Goal: Communication & Community: Answer question/provide support

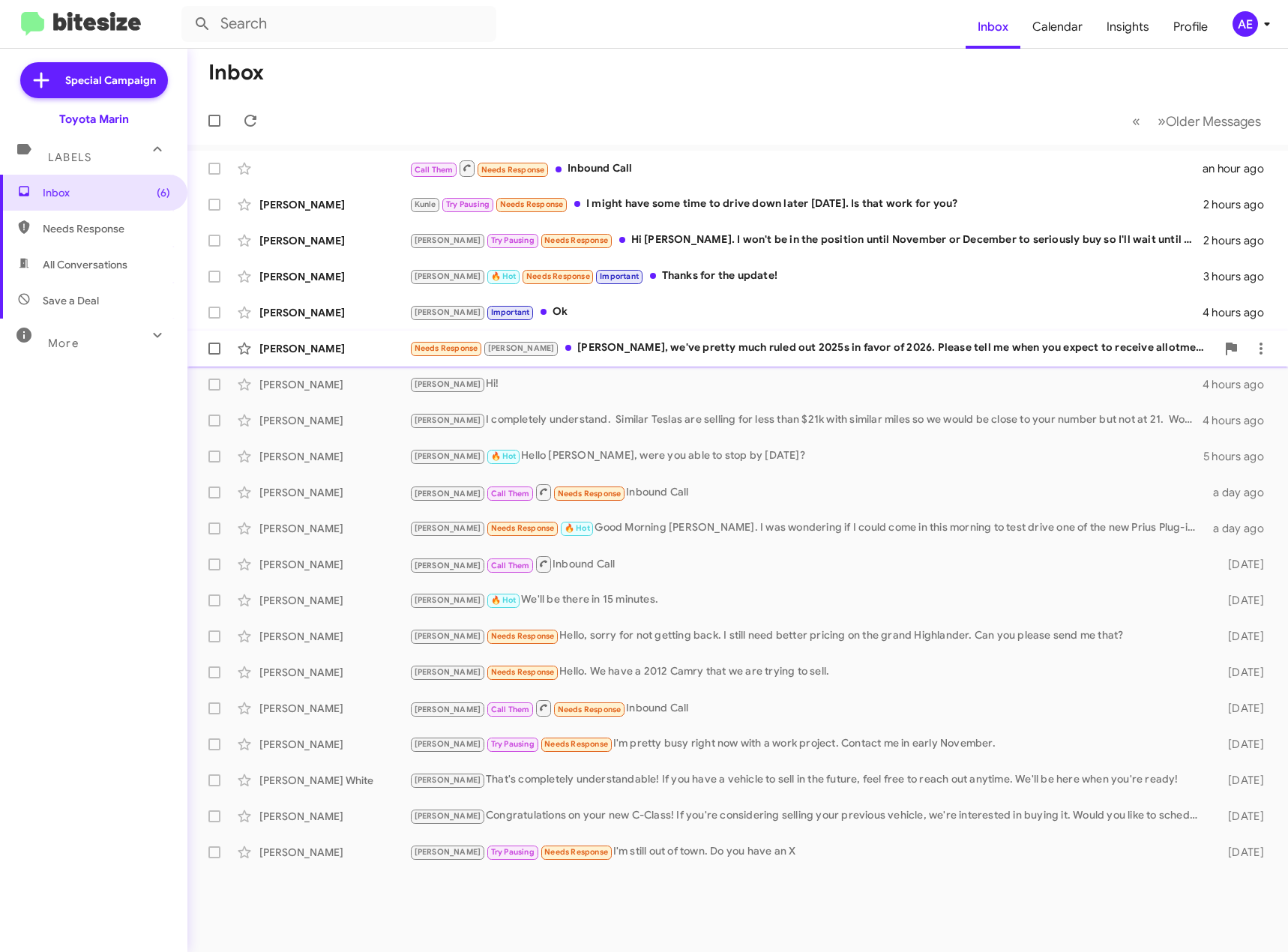
click at [809, 340] on div "Needs Response [PERSON_NAME], we've pretty much ruled out 2025s in favor of 202…" at bounding box center [813, 348] width 806 height 18
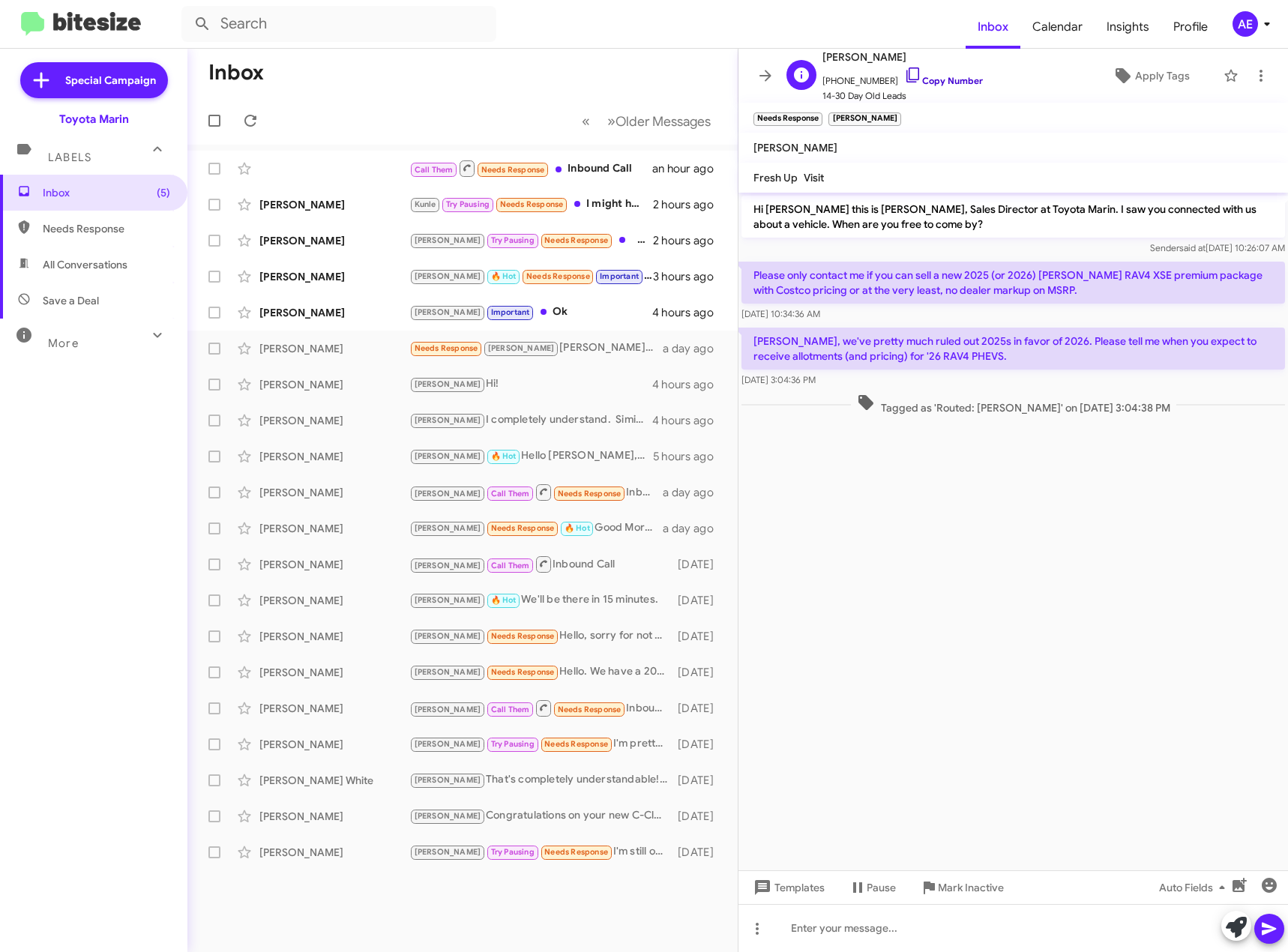
click at [904, 70] on icon at bounding box center [913, 74] width 18 height 18
click at [572, 313] on div "[PERSON_NAME] Important Ok" at bounding box center [537, 312] width 257 height 18
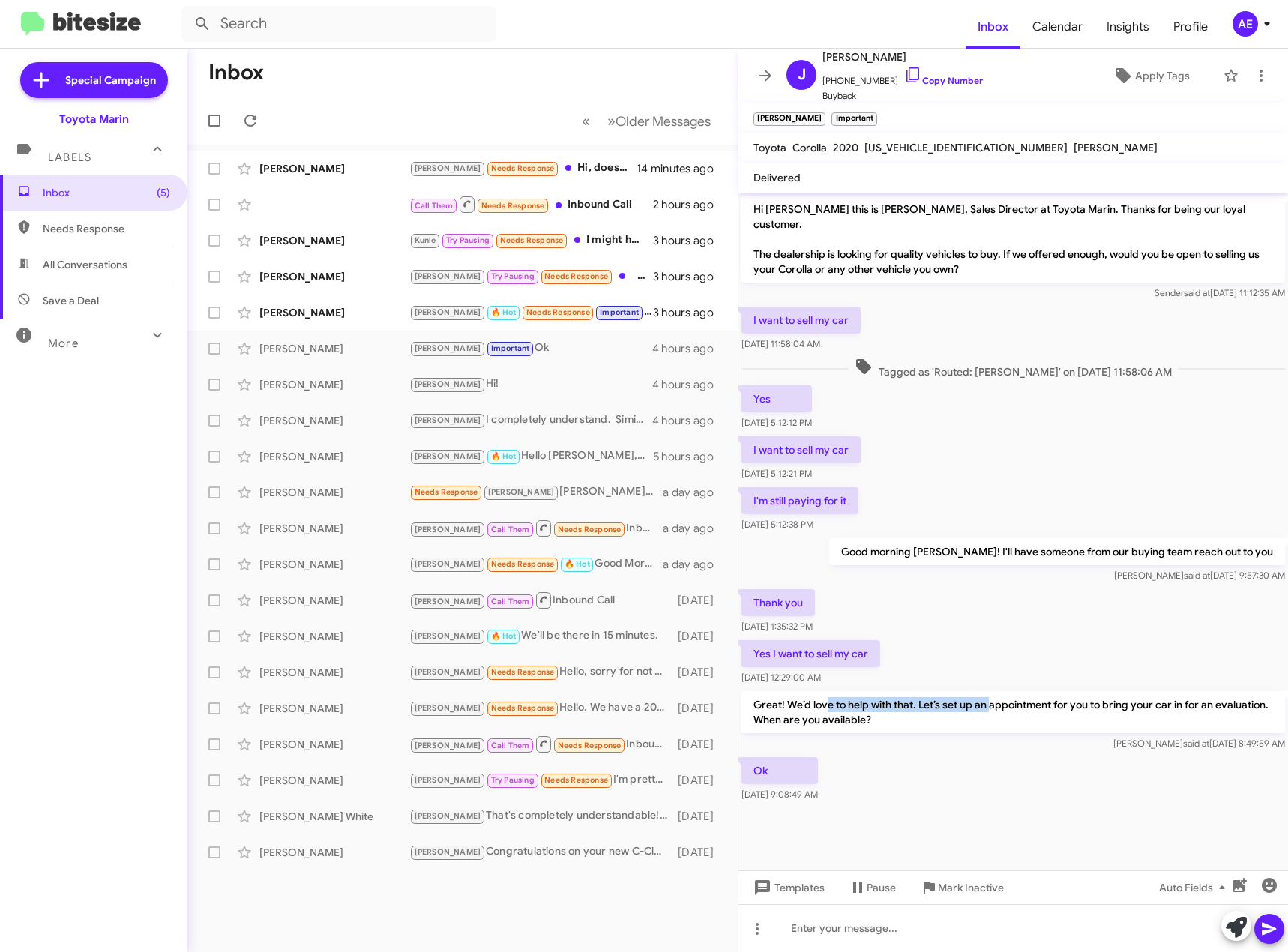
drag, startPoint x: 828, startPoint y: 692, endPoint x: 994, endPoint y: 686, distance: 166.1
click at [994, 692] on p "Great! We’d love to help with that. Let’s set up an appointment for you to brin…" at bounding box center [1013, 712] width 543 height 42
click at [896, 928] on div at bounding box center [1013, 929] width 549 height 48
click at [1268, 930] on icon at bounding box center [1268, 930] width 14 height 13
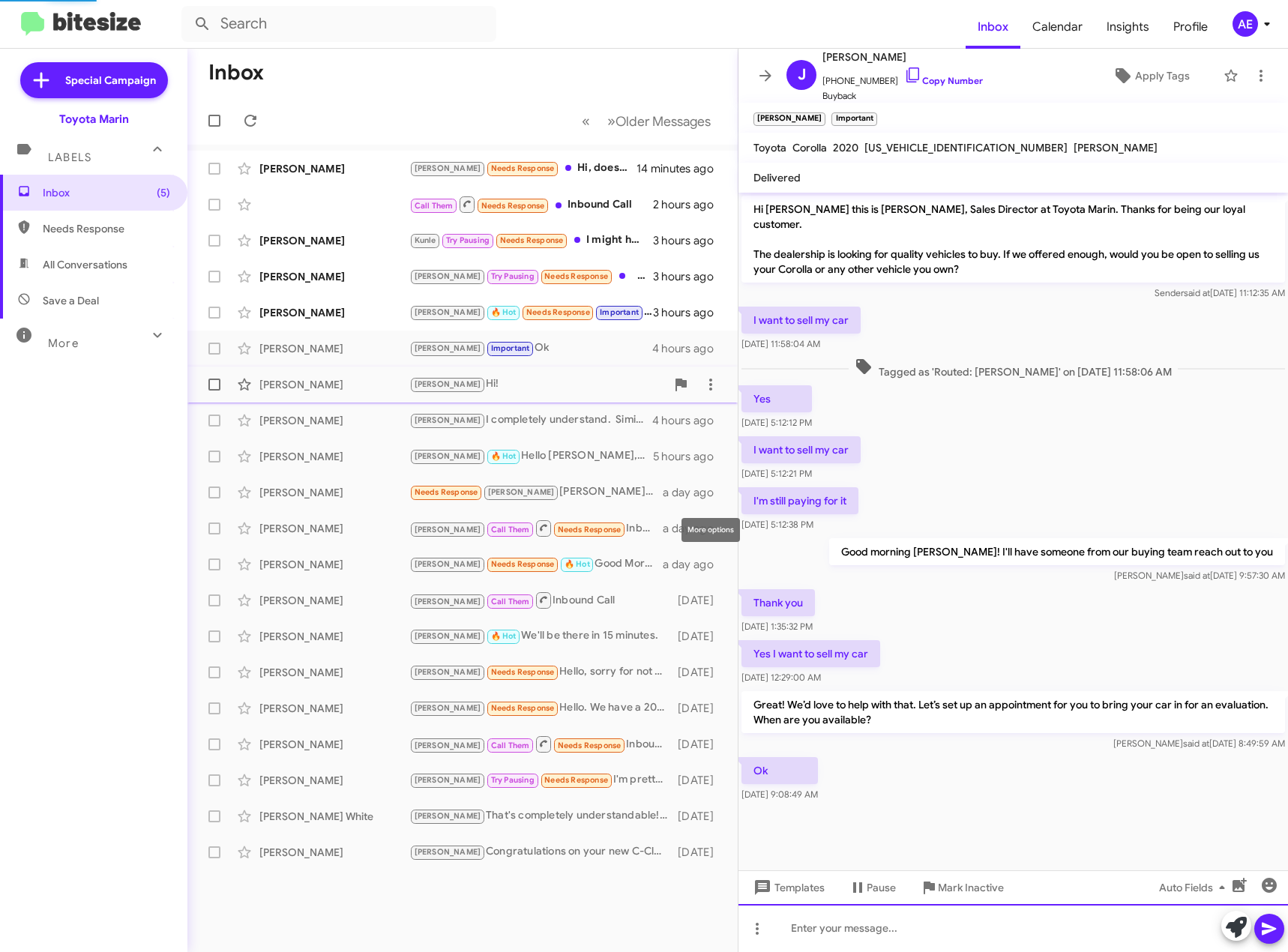
scroll to position [16, 0]
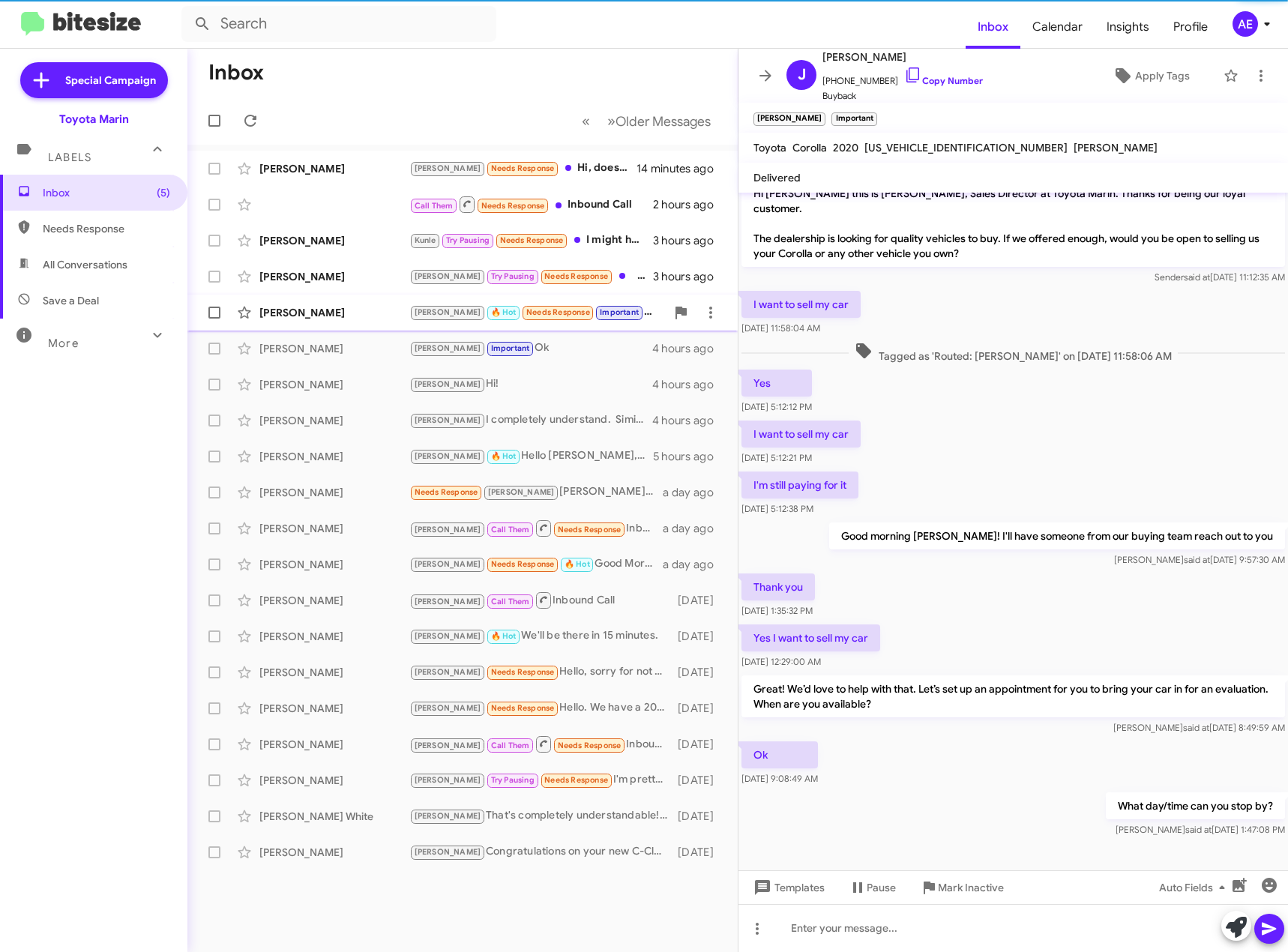
click at [627, 311] on div "[PERSON_NAME] 🔥 Hot Needs Response Important Thanks for the update!" at bounding box center [537, 312] width 257 height 18
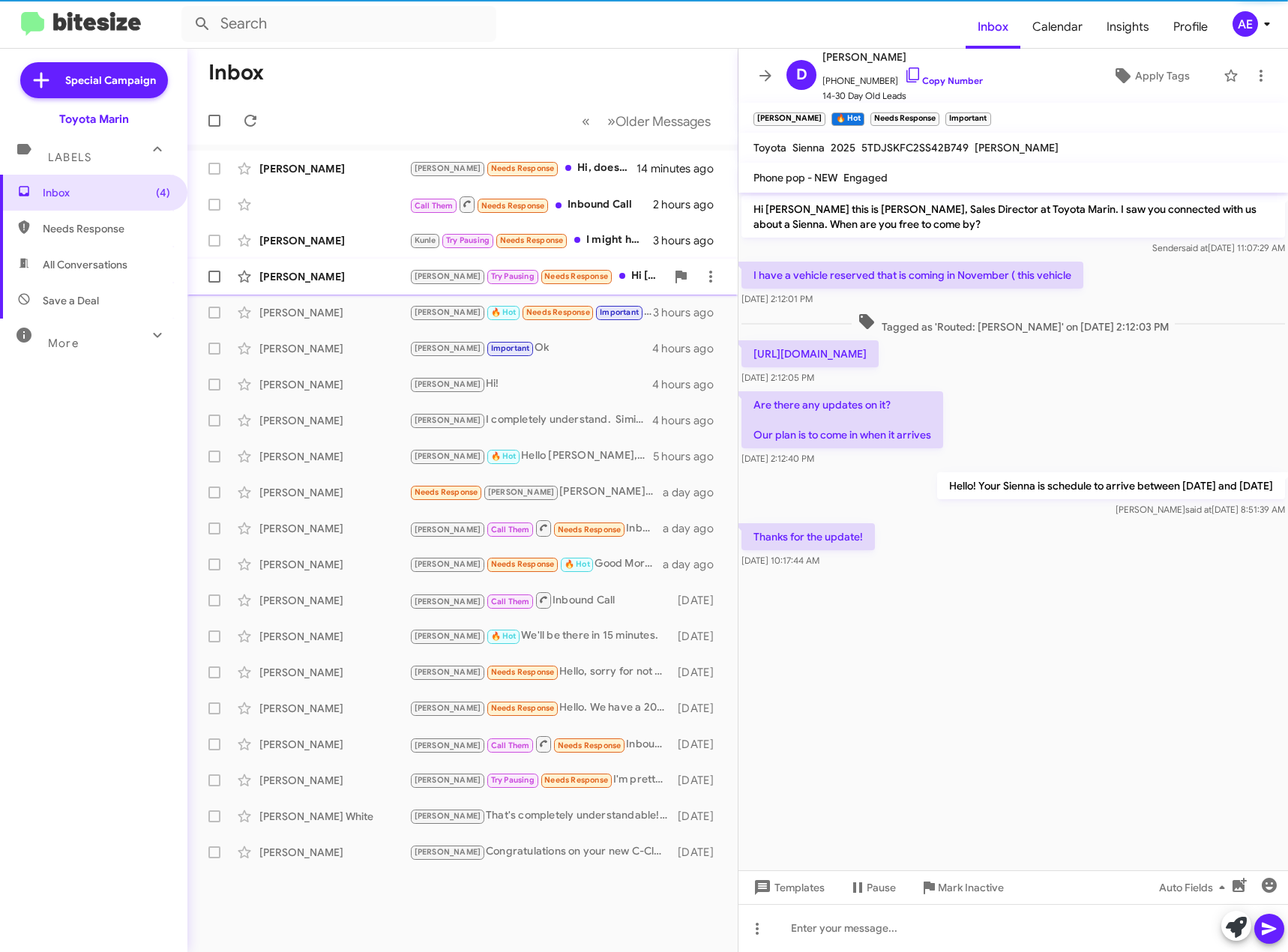
click at [606, 278] on div "[PERSON_NAME] Pausing Needs Response Hi [PERSON_NAME]. I won't be in the positi…" at bounding box center [537, 276] width 257 height 18
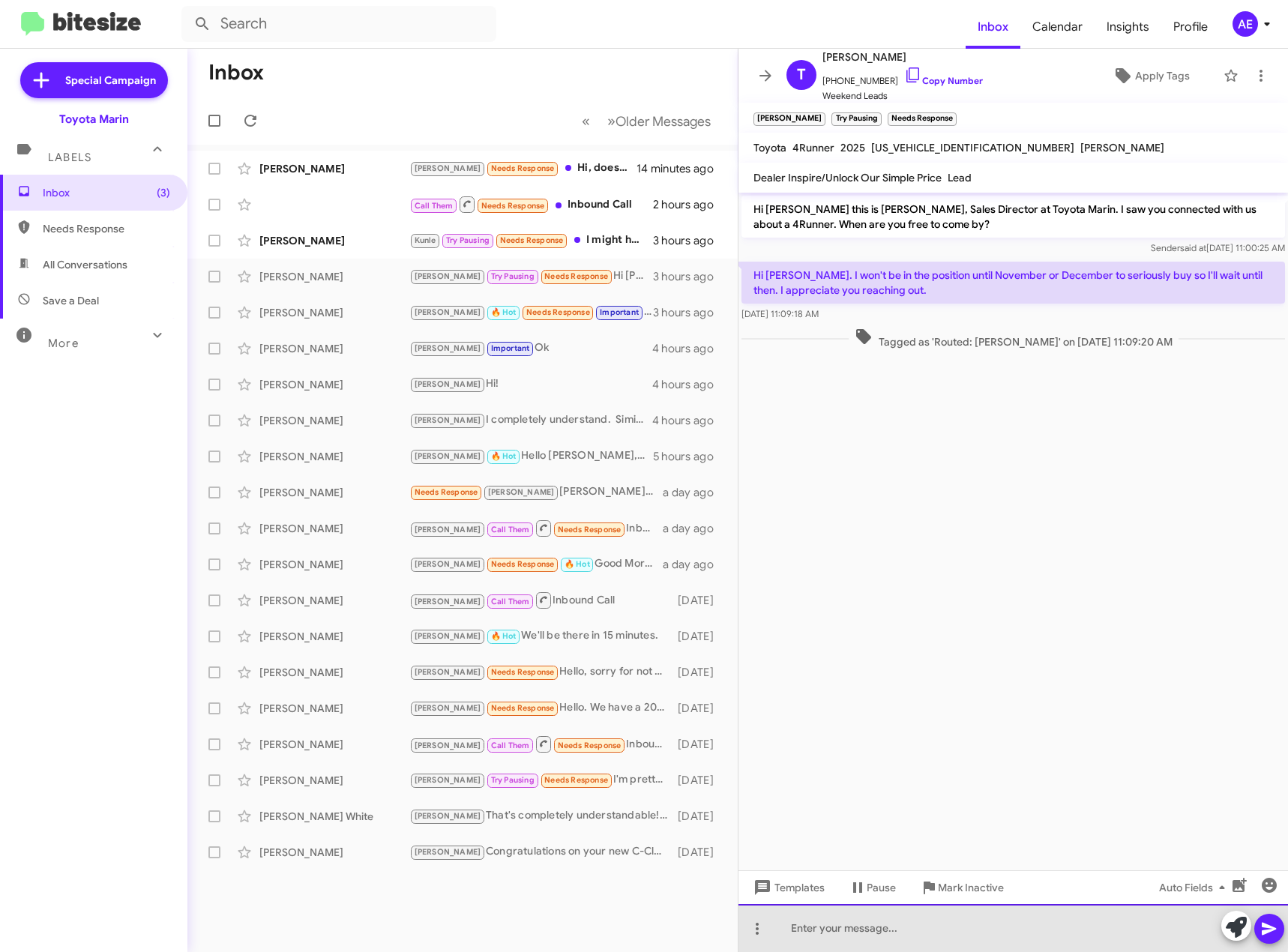
click at [915, 926] on div at bounding box center [1013, 929] width 549 height 48
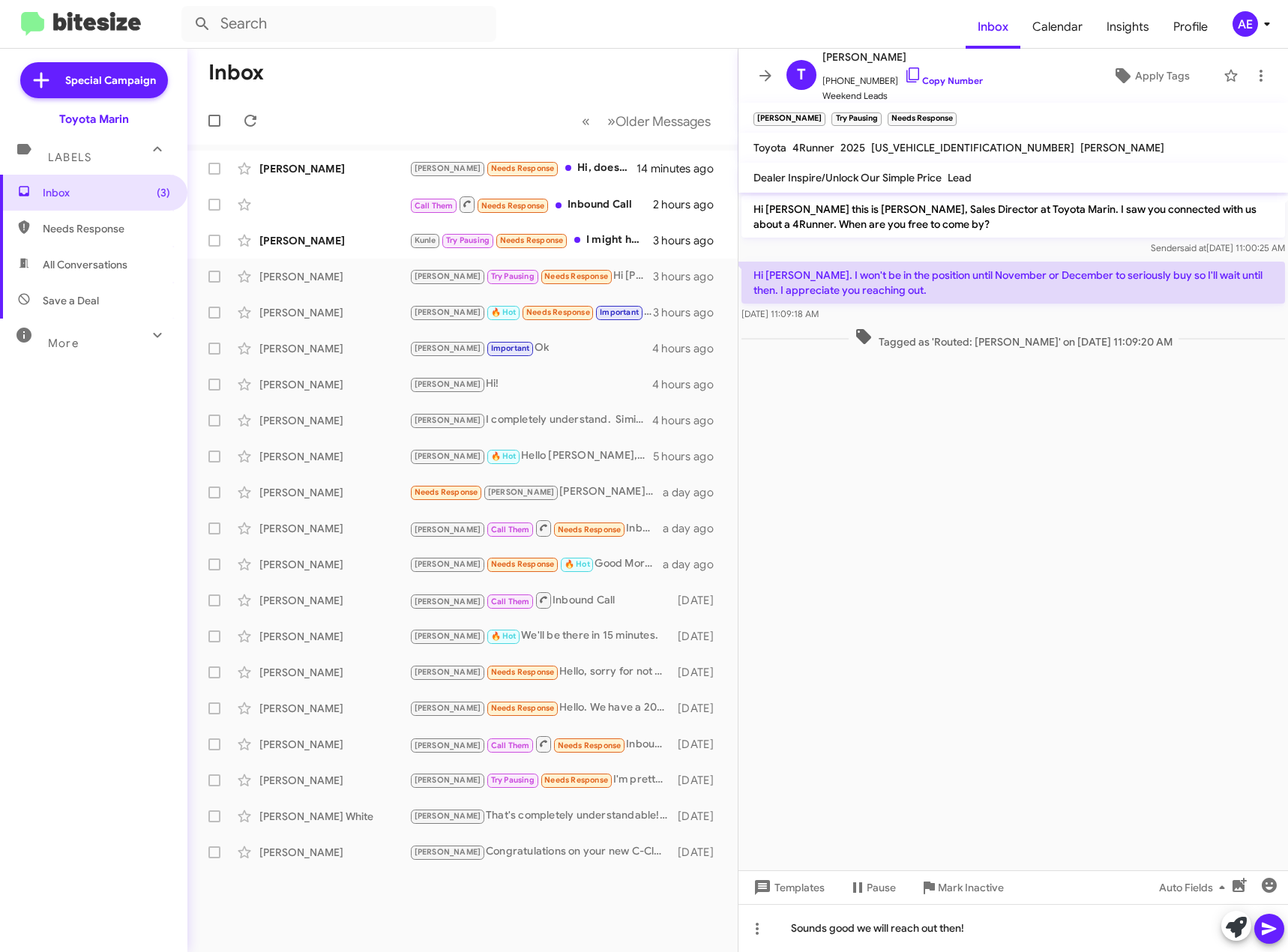
click at [1265, 928] on icon at bounding box center [1269, 928] width 18 height 18
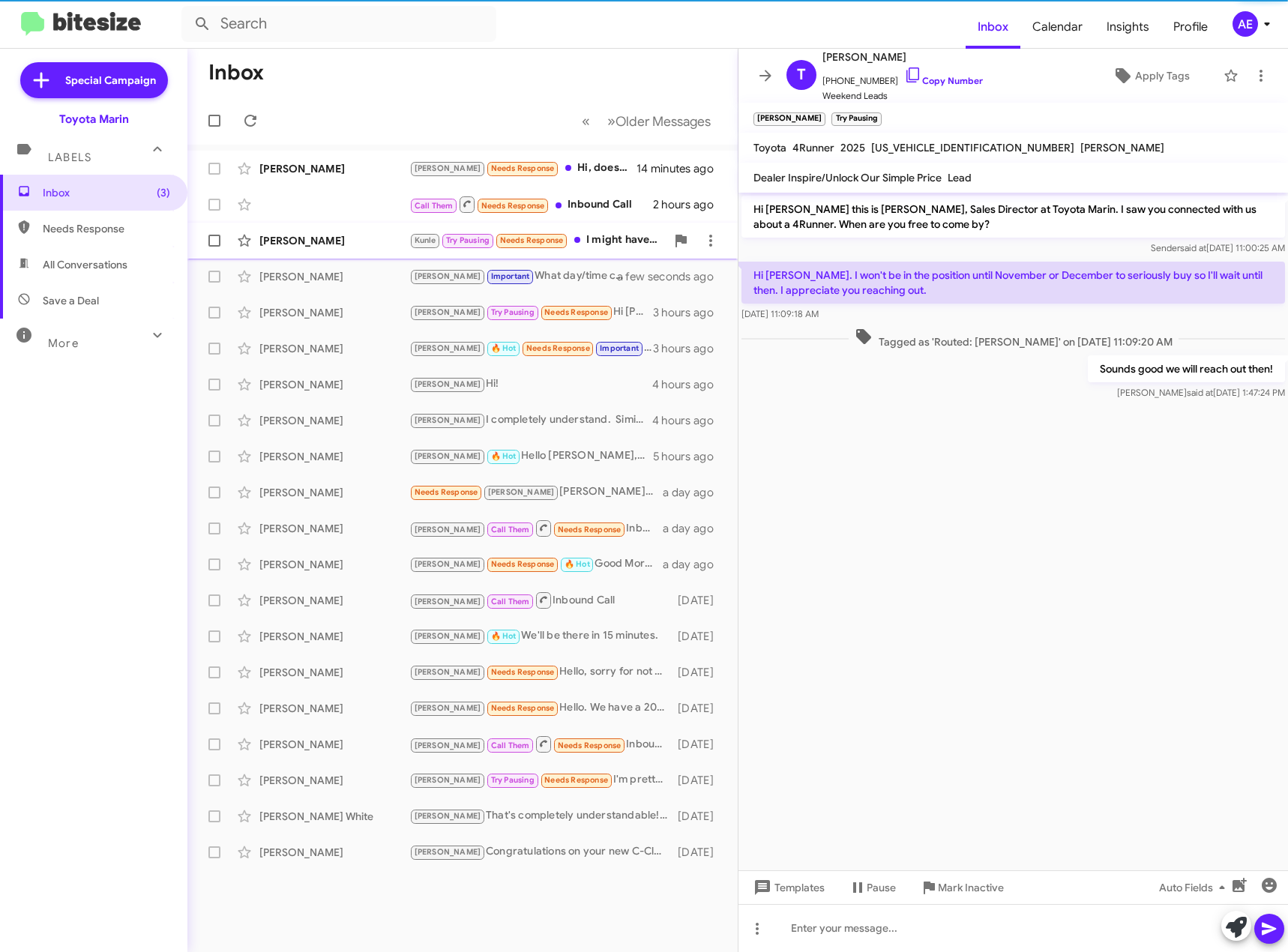
click at [612, 239] on div "Kunle Try Pausing Needs Response I might have some time to drive down later [DA…" at bounding box center [537, 240] width 257 height 18
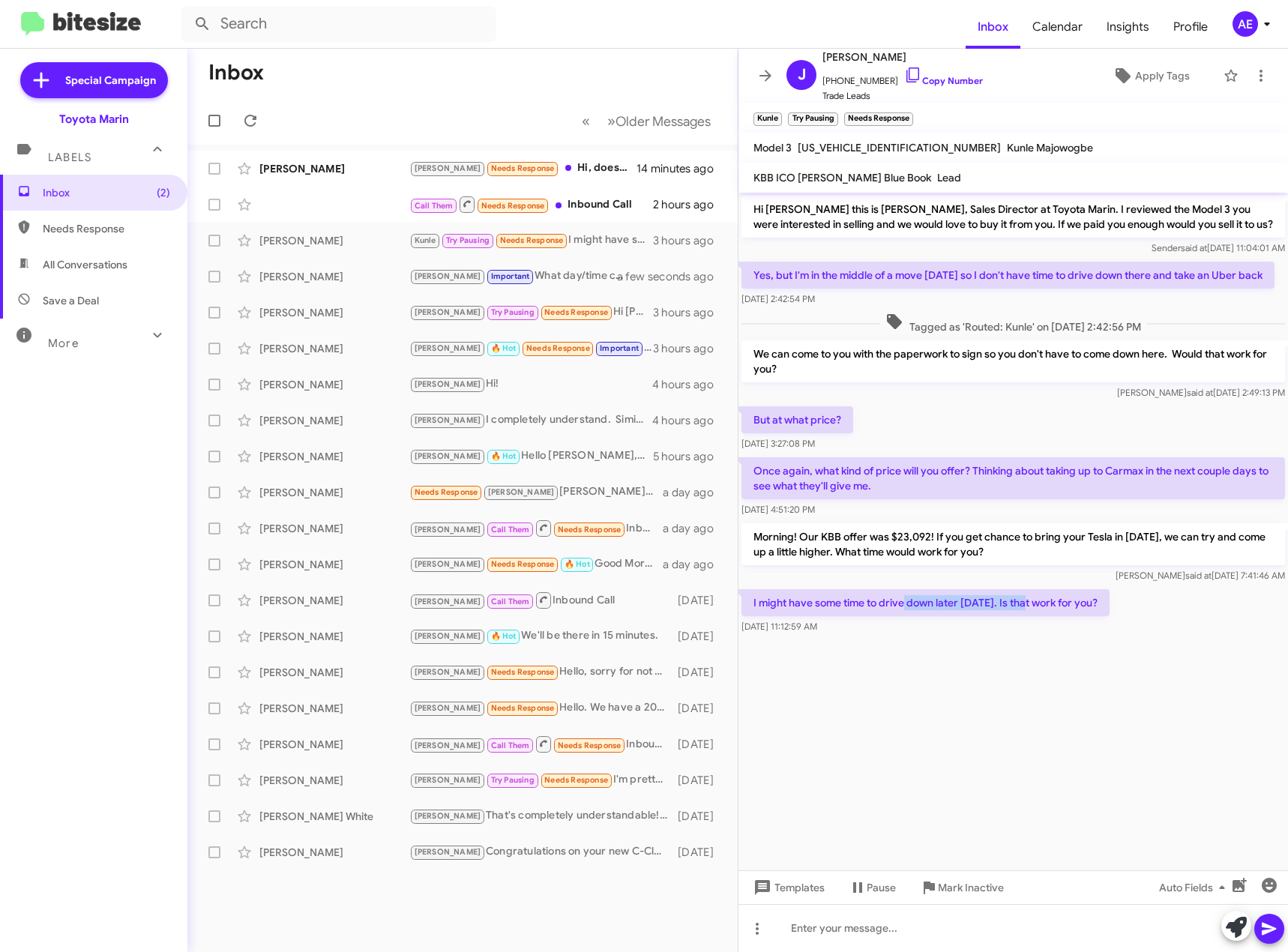
drag, startPoint x: 915, startPoint y: 602, endPoint x: 1033, endPoint y: 890, distance: 311.2
click at [1025, 598] on p "I might have some time to drive down later [DATE]. Is that work for you?" at bounding box center [925, 603] width 368 height 27
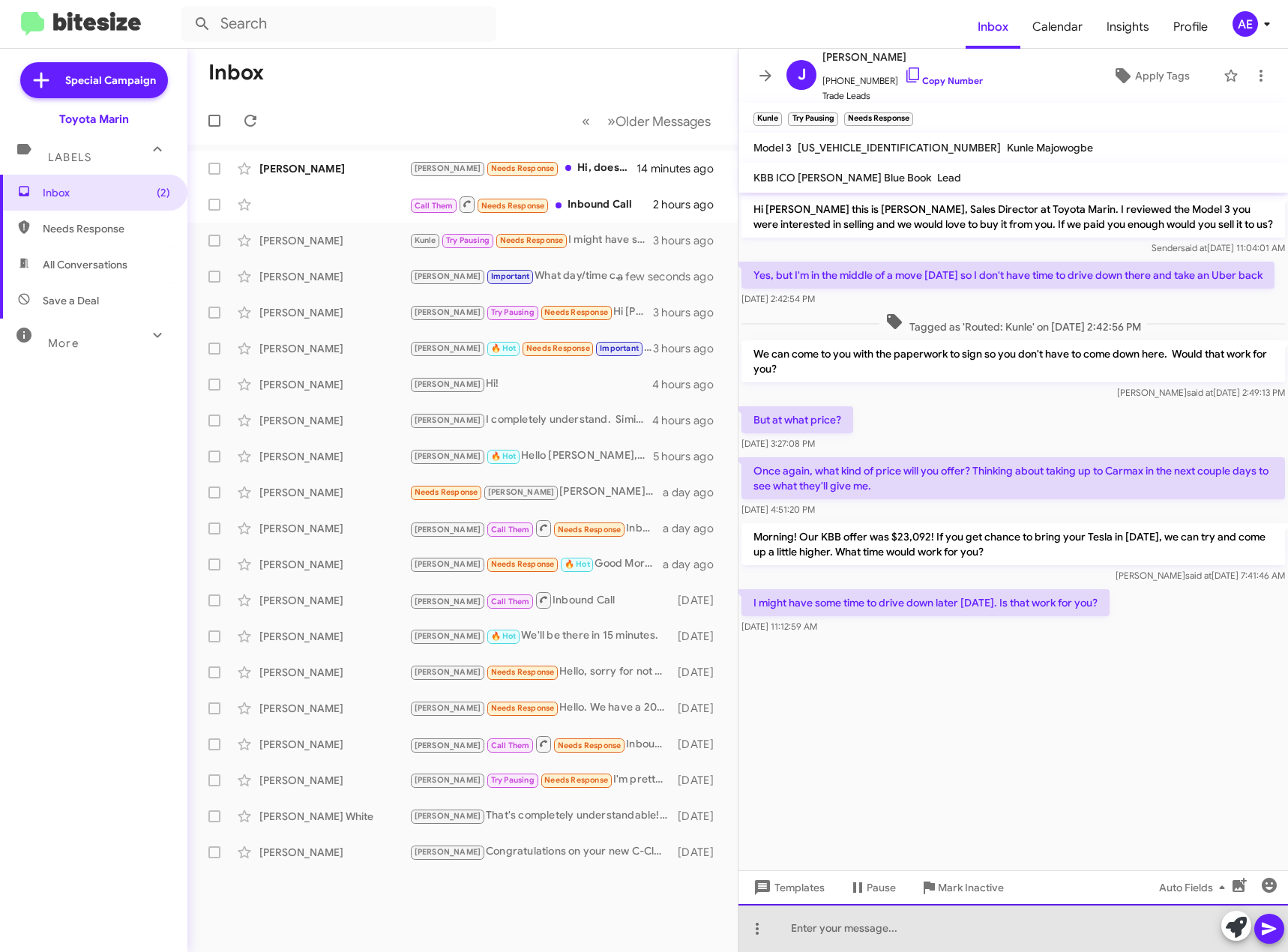
click at [942, 932] on div at bounding box center [1013, 929] width 549 height 48
drag, startPoint x: 846, startPoint y: 937, endPoint x: 748, endPoint y: 932, distance: 98.1
click at [748, 932] on div "aBSOL" at bounding box center [1013, 929] width 549 height 48
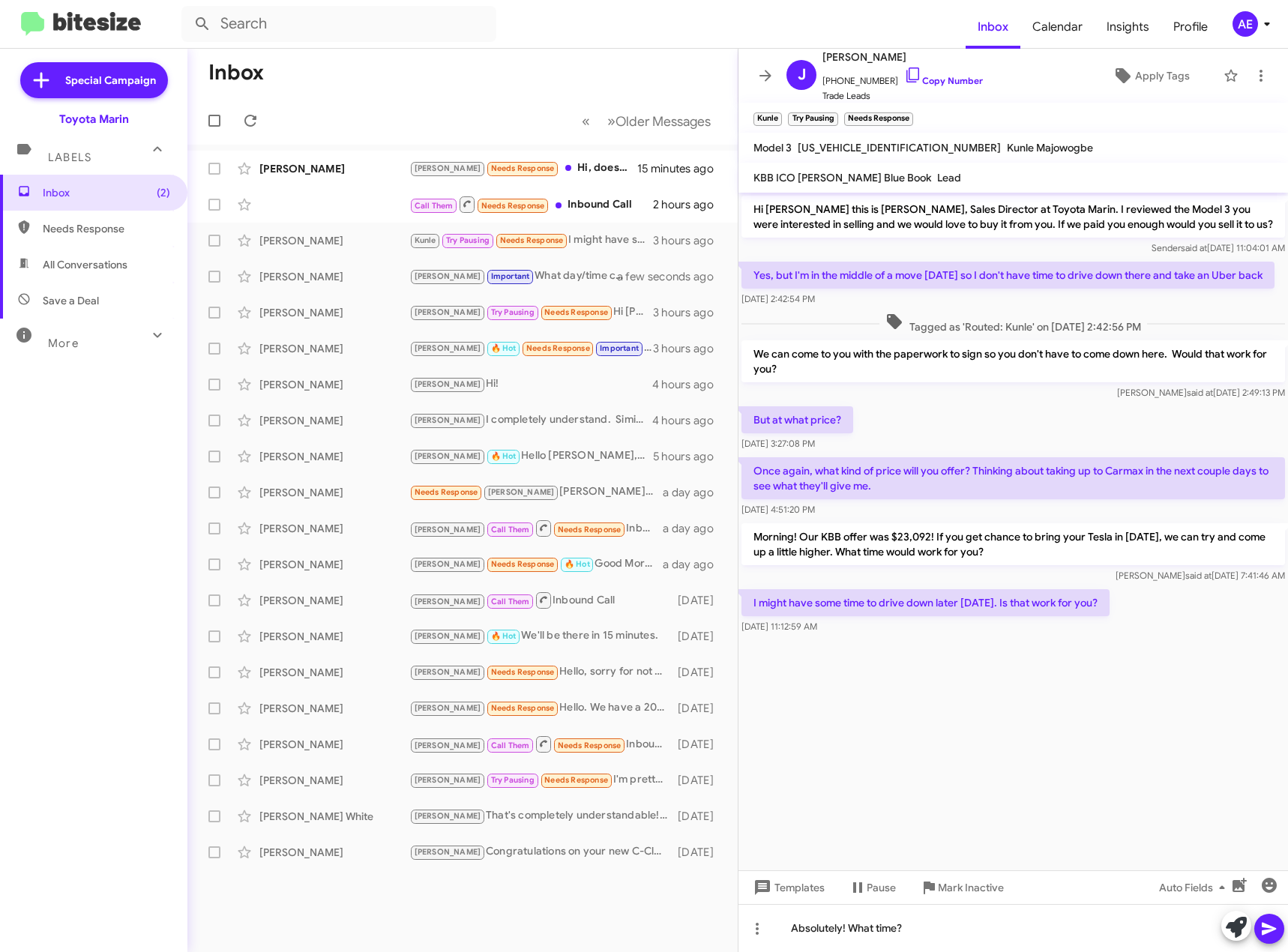
click at [1269, 933] on icon at bounding box center [1269, 928] width 18 height 18
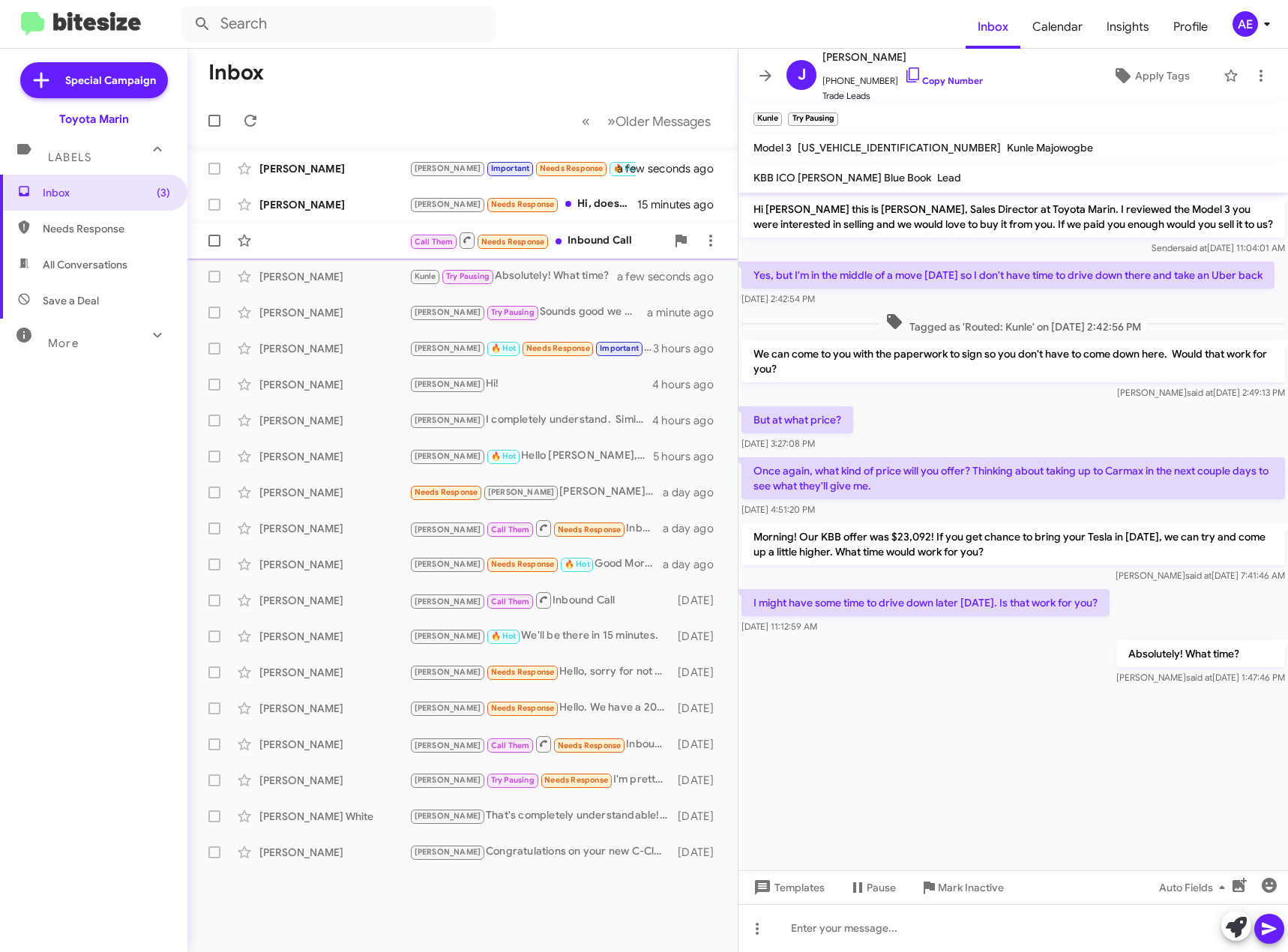
click at [603, 242] on div "Call Them Needs Response Inbound Call" at bounding box center [537, 240] width 257 height 19
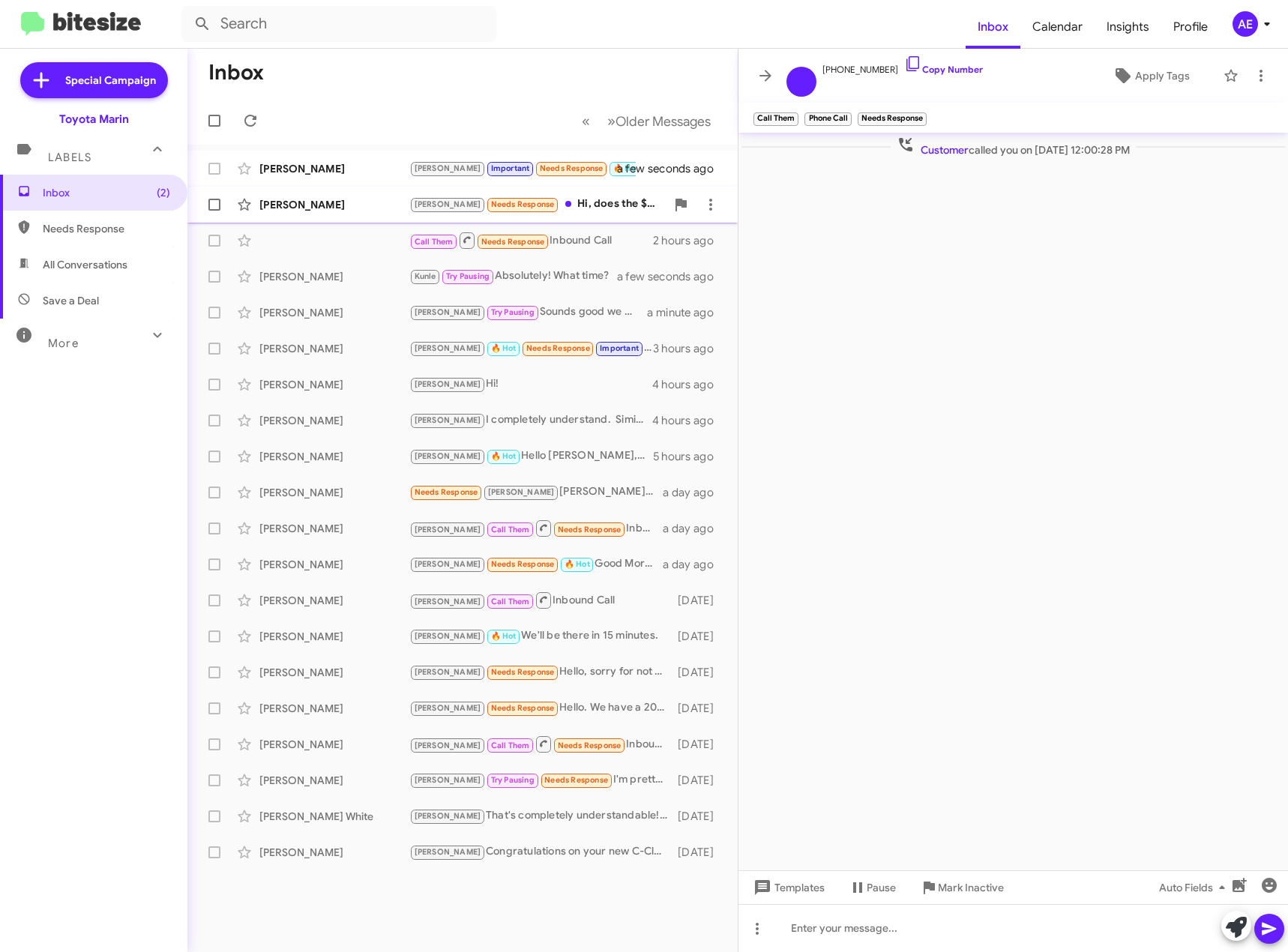
click at [569, 202] on div "[PERSON_NAME] Needs Response Hi, does the $7,500 EV tax credit apply to hybrid …" at bounding box center [537, 204] width 257 height 18
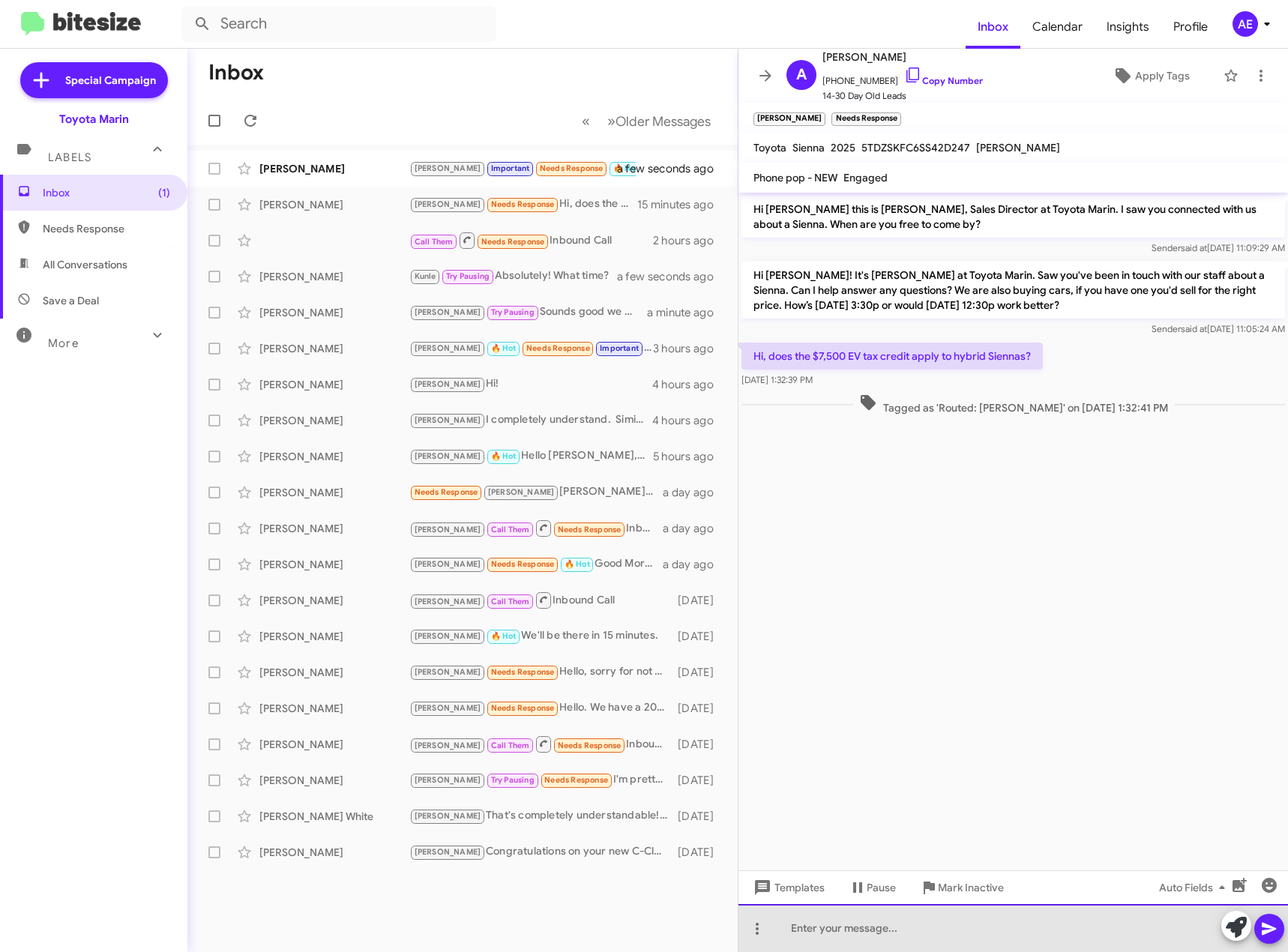
click at [909, 928] on div at bounding box center [1013, 929] width 549 height 48
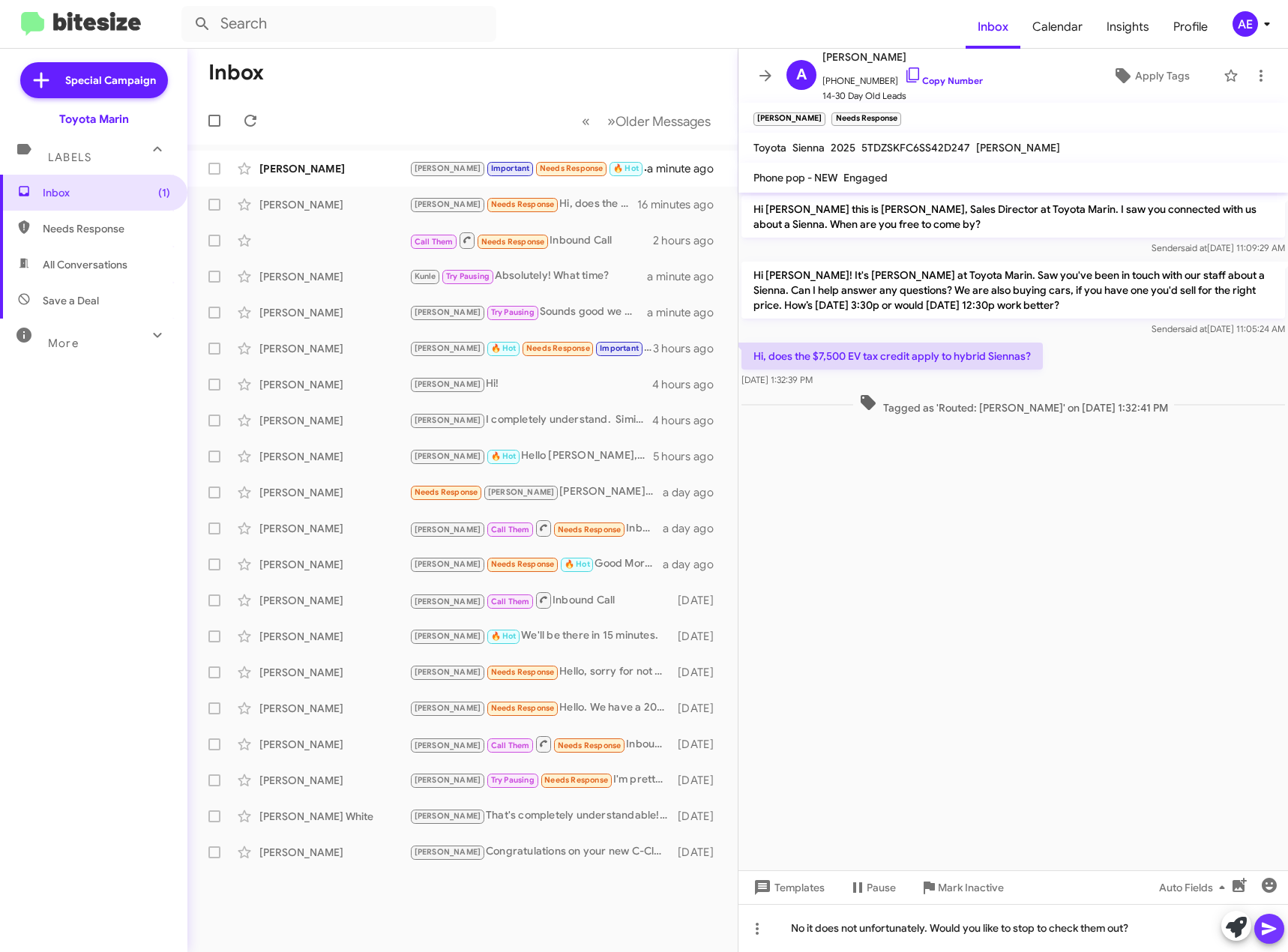
click at [1268, 926] on icon at bounding box center [1268, 930] width 14 height 13
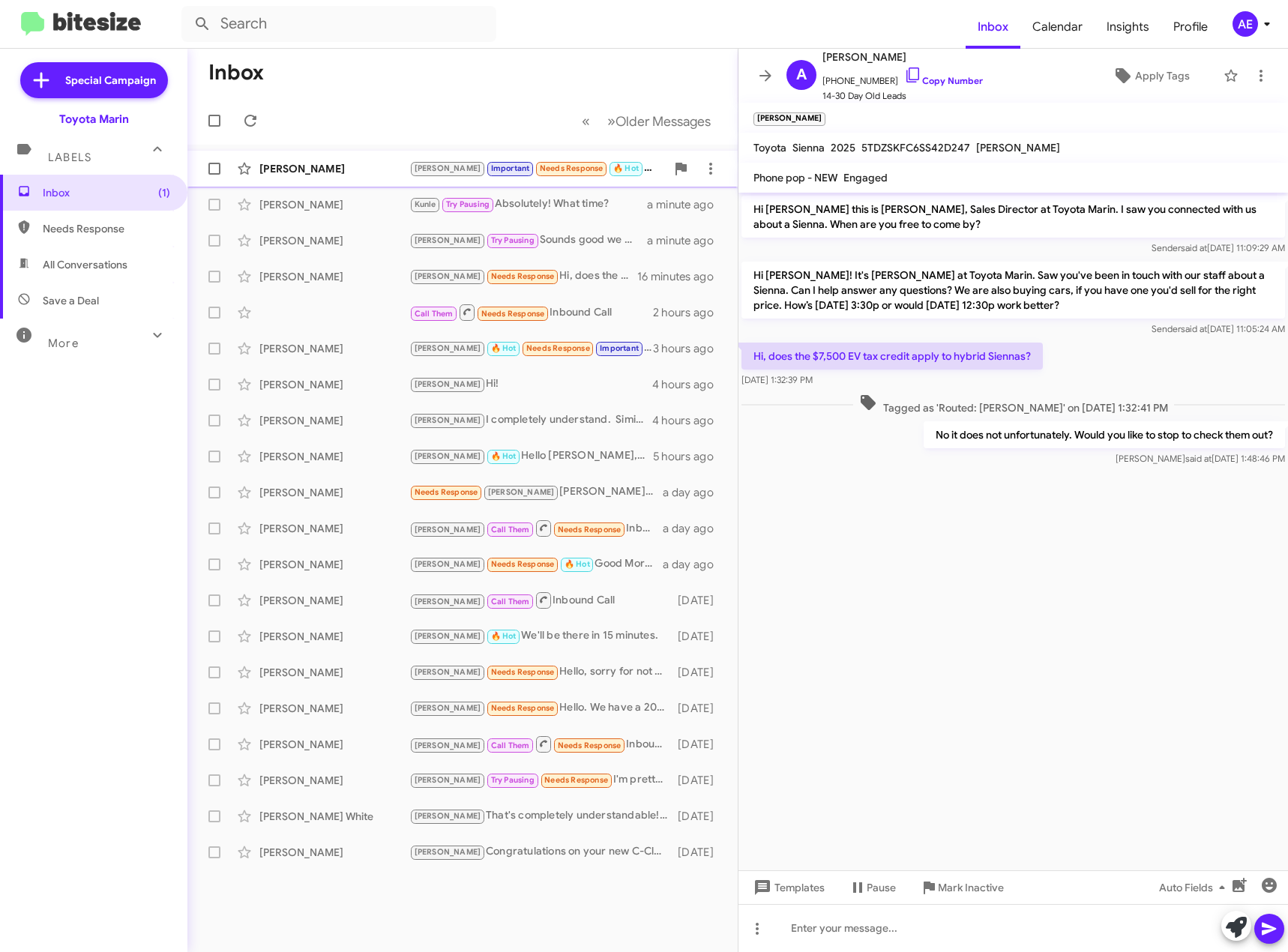
click at [645, 174] on div "[PERSON_NAME] Important Needs Response 🔥 Hot Maybe [DATE], brother" at bounding box center [537, 168] width 257 height 18
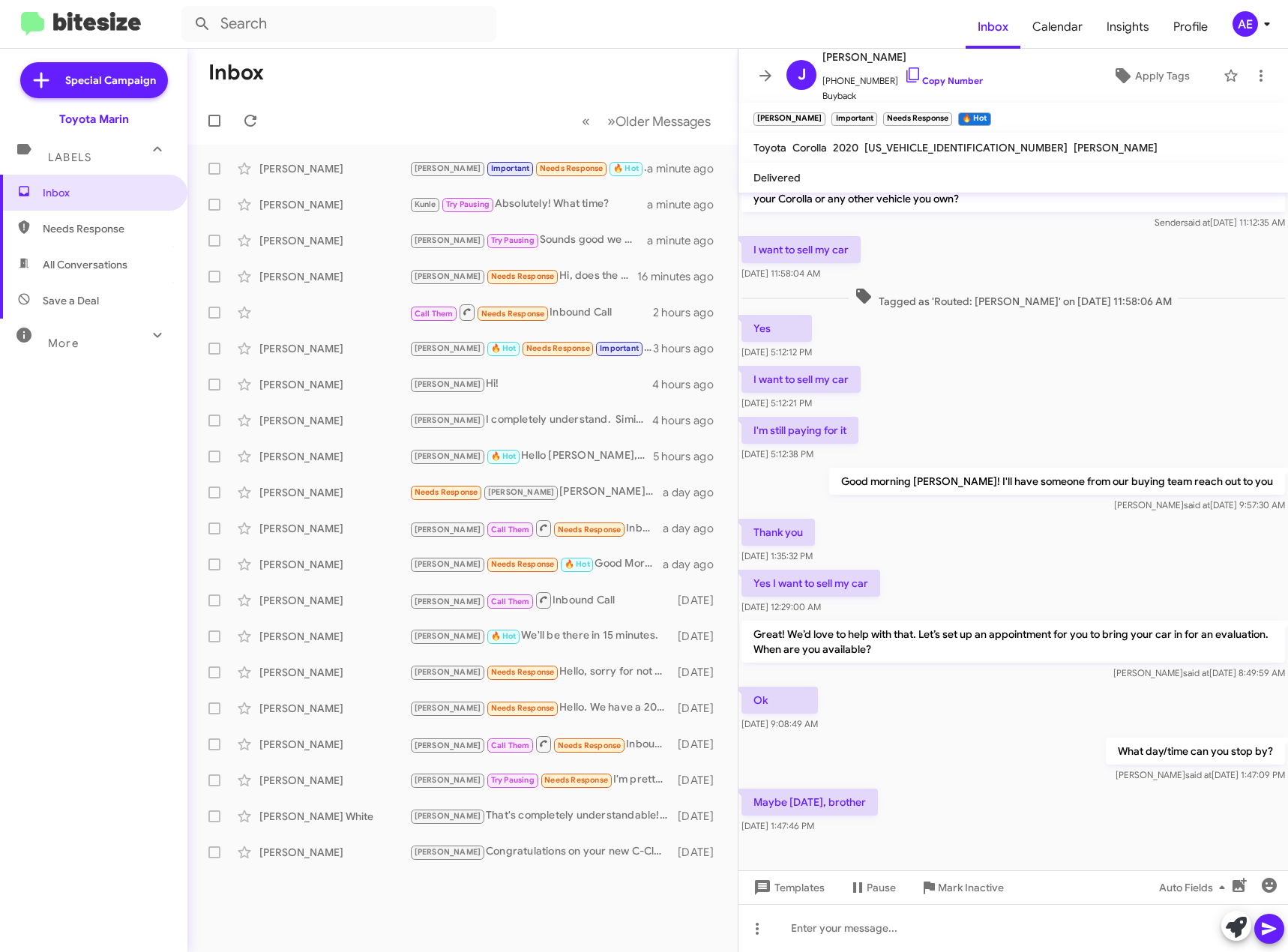
click at [1015, 742] on div "What day/time can you stop by? [PERSON_NAME] said at [DATE] 1:47:09 PM" at bounding box center [1013, 760] width 549 height 51
click at [998, 712] on div "Ok [DATE] 9:08:49 AM" at bounding box center [1013, 709] width 549 height 51
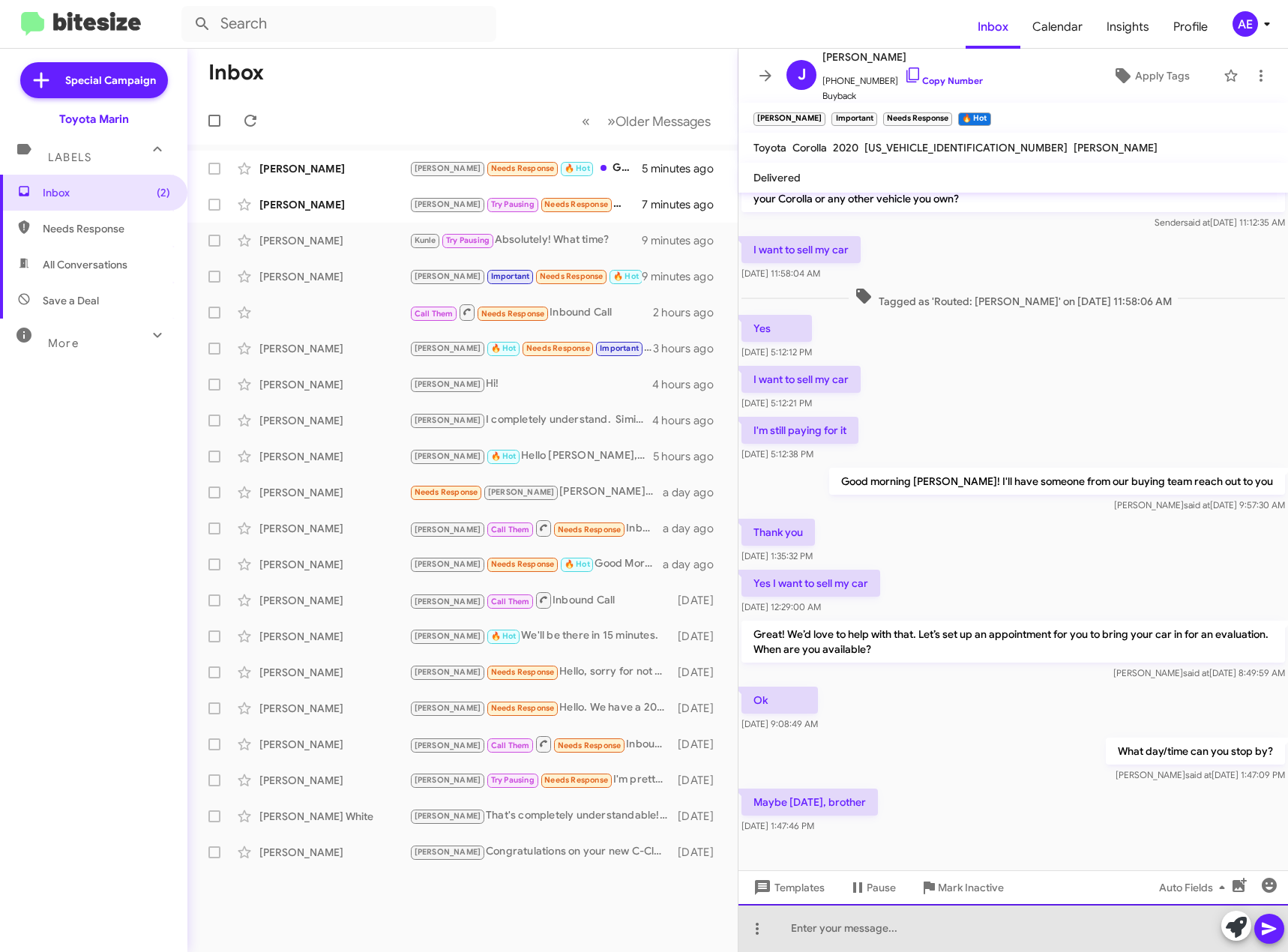
click at [829, 931] on div at bounding box center [1013, 929] width 549 height 48
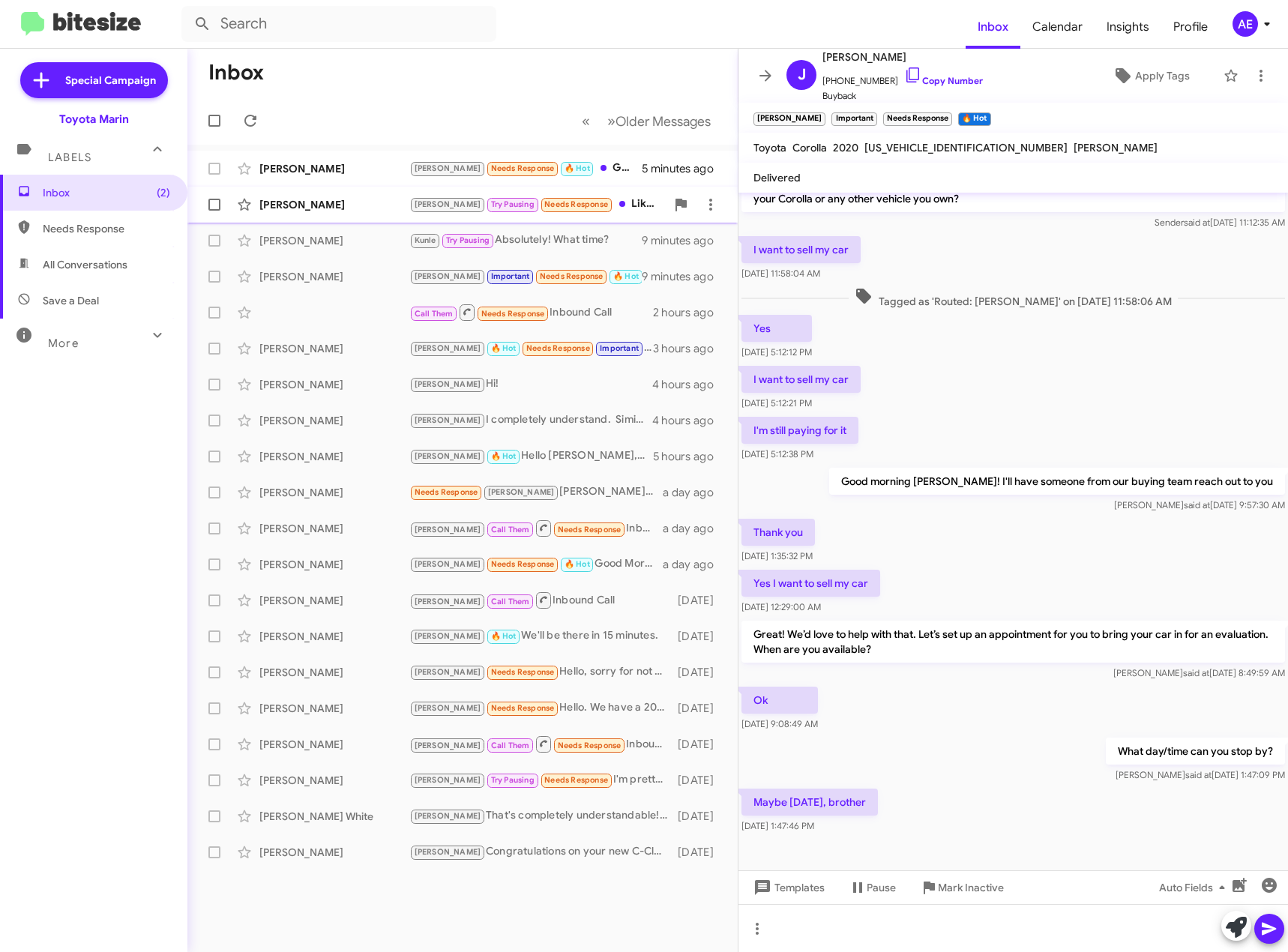
click at [600, 204] on div "[PERSON_NAME] Pausing Needs Response Liked “Sounds good we will reach out then!”" at bounding box center [537, 204] width 257 height 18
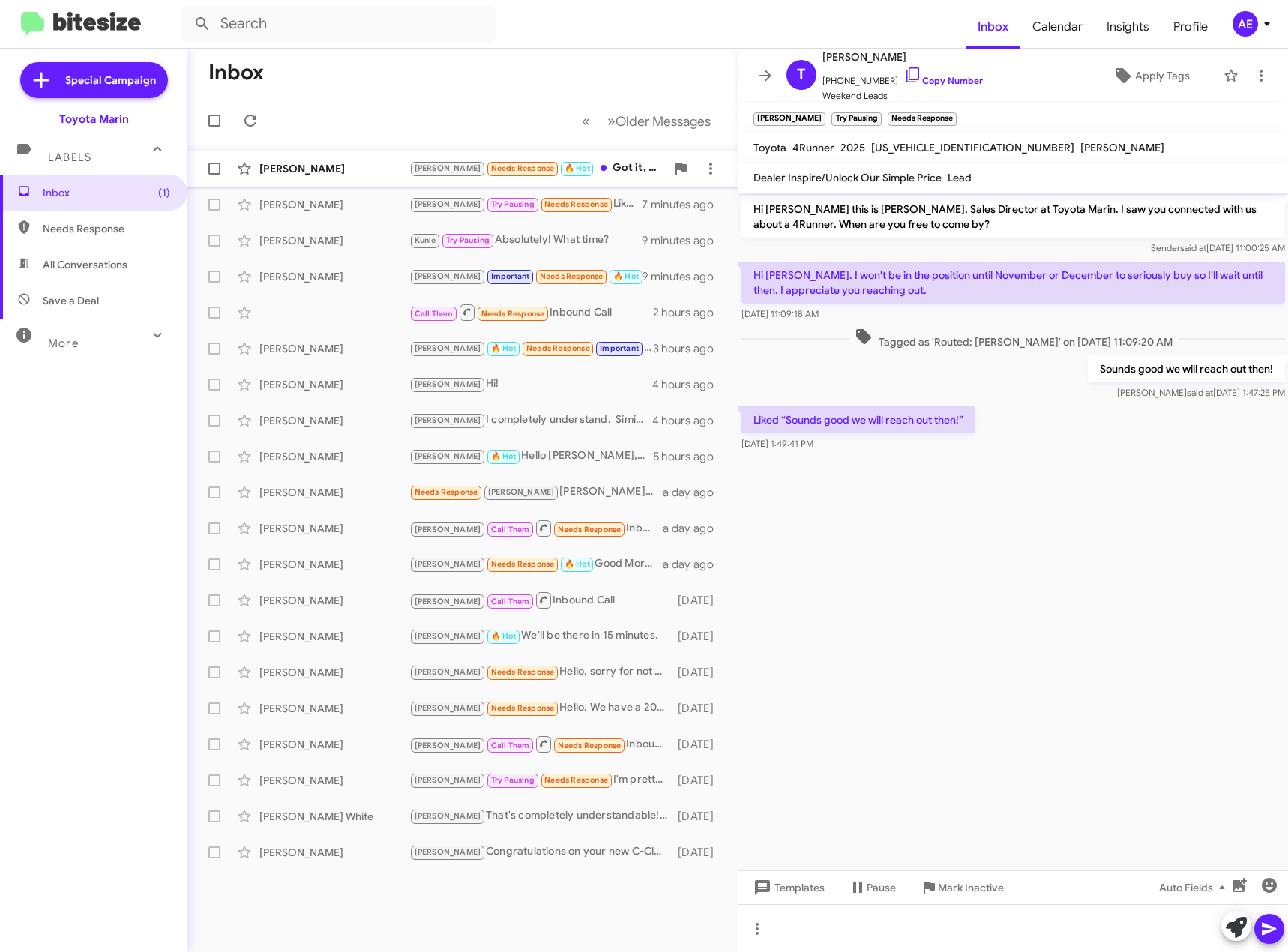
click at [589, 163] on div "[PERSON_NAME] Needs Response 🔥 Hot Got it, thanks. The only car I want to buy i…" at bounding box center [537, 168] width 257 height 18
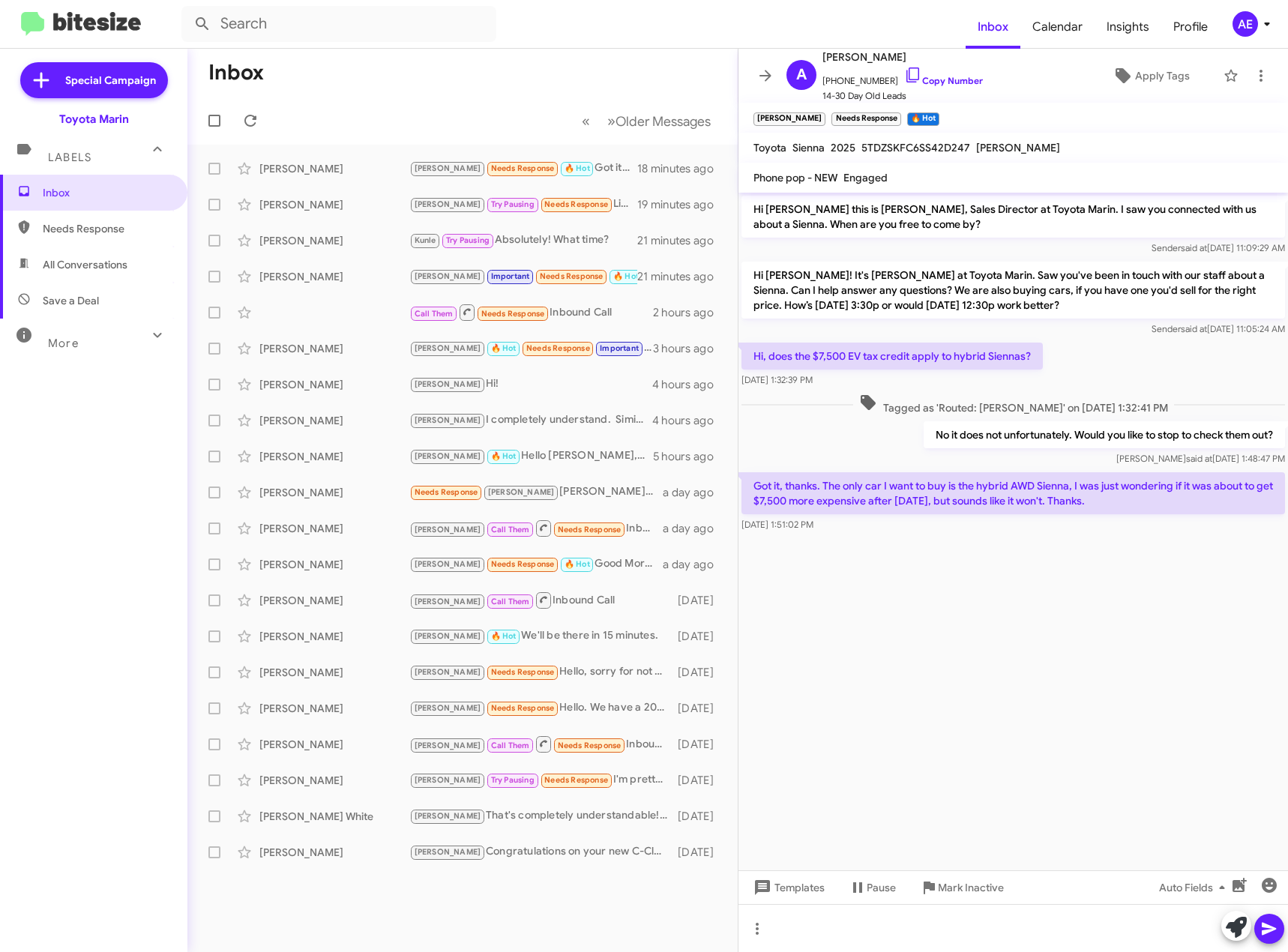
click at [915, 539] on div at bounding box center [1013, 547] width 549 height 22
